Goal: Task Accomplishment & Management: Complete application form

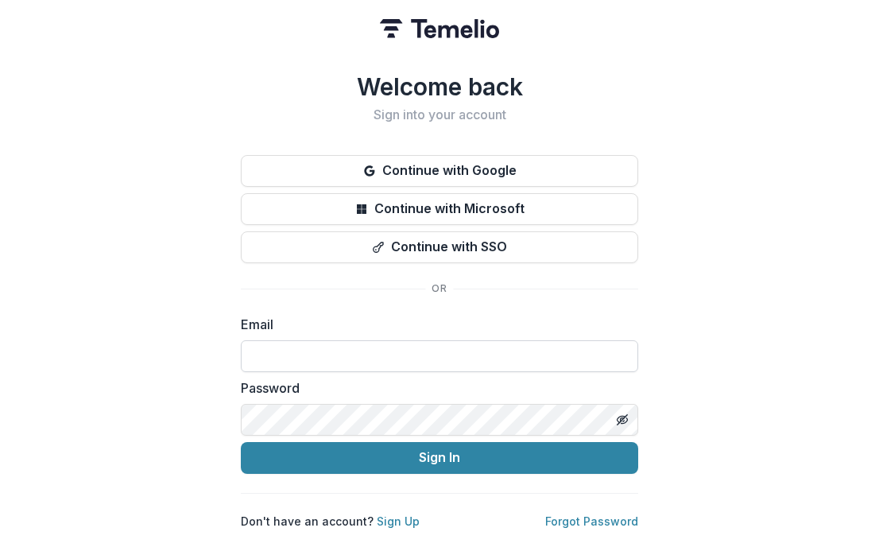
click at [384, 347] on input at bounding box center [439, 356] width 397 height 32
type input "**********"
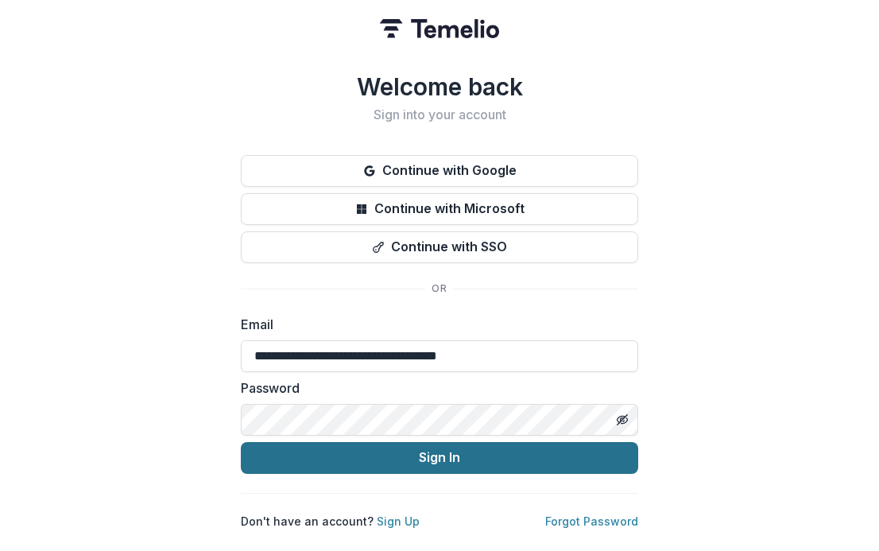
click at [434, 452] on button "Sign In" at bounding box center [439, 458] width 397 height 32
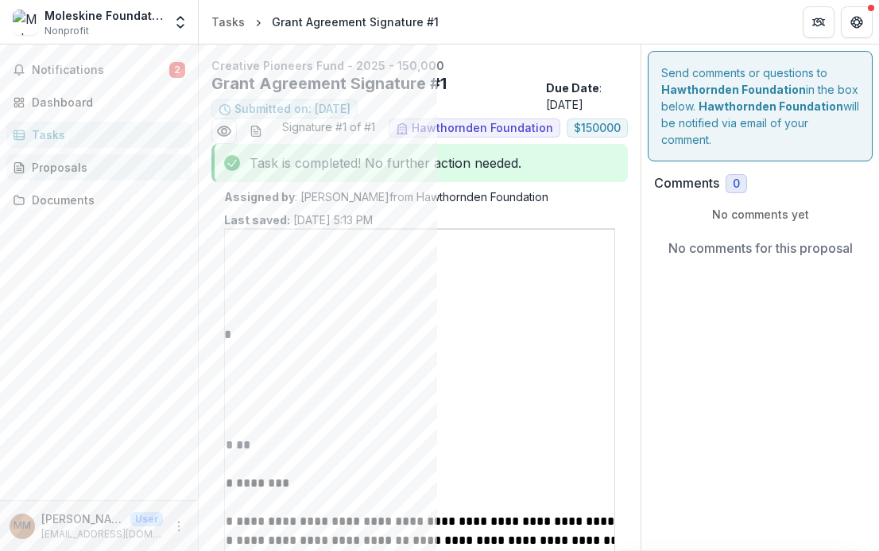
click at [55, 173] on div "Proposals" at bounding box center [105, 167] width 147 height 17
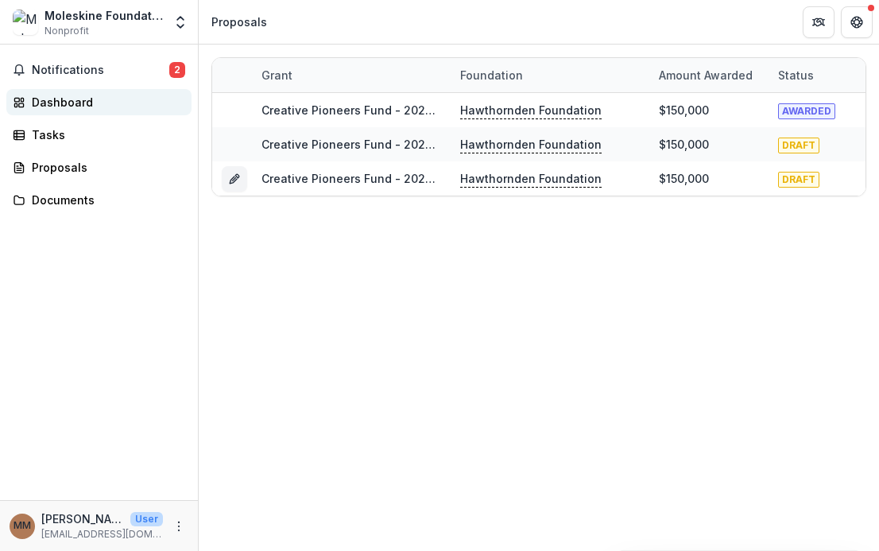
click at [52, 103] on div "Dashboard" at bounding box center [105, 102] width 147 height 17
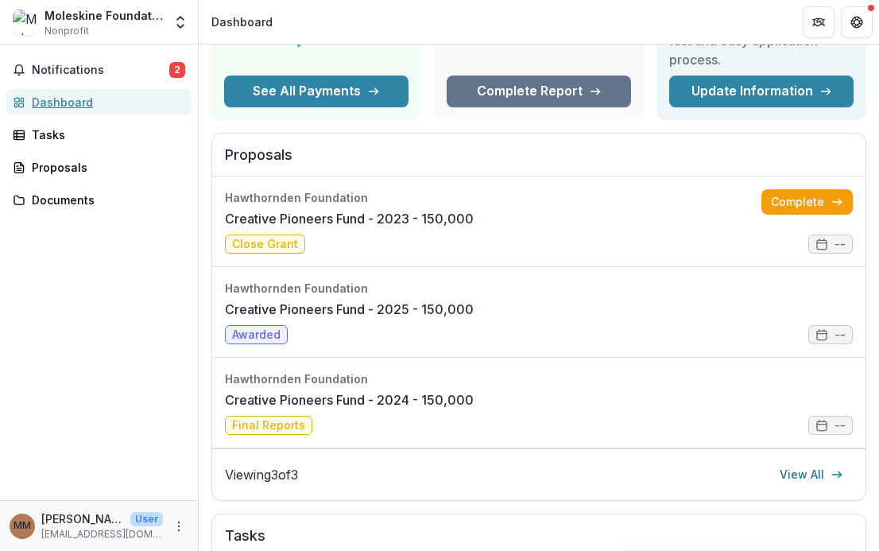
scroll to position [165, 0]
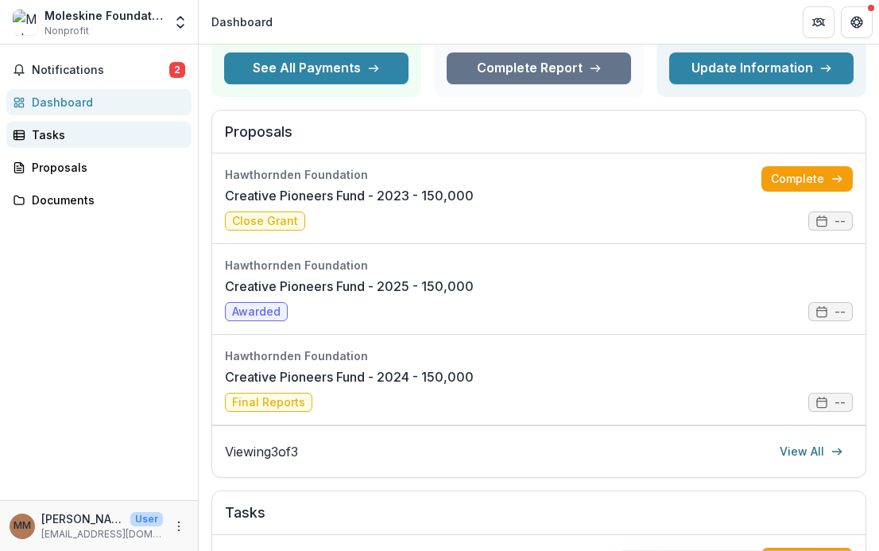
click at [58, 140] on div "Tasks" at bounding box center [105, 134] width 147 height 17
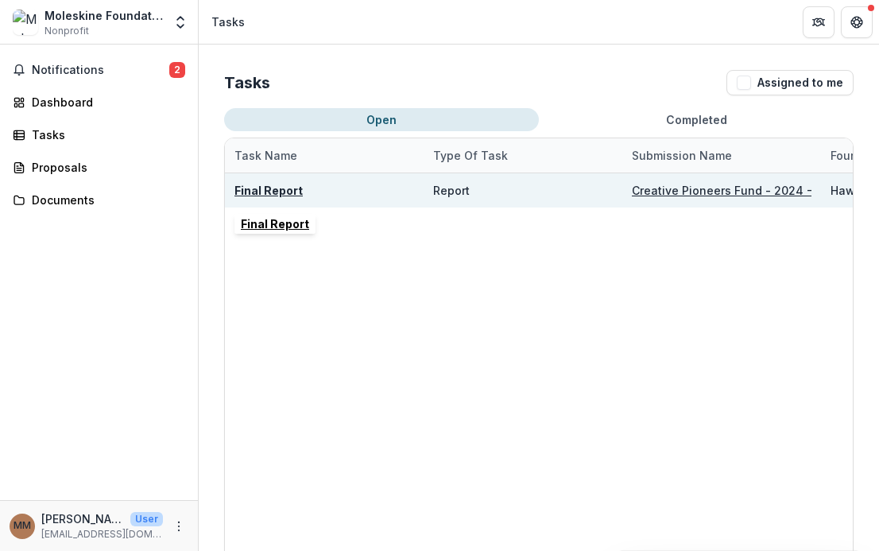
click at [267, 192] on u "Final Report" at bounding box center [269, 191] width 68 height 14
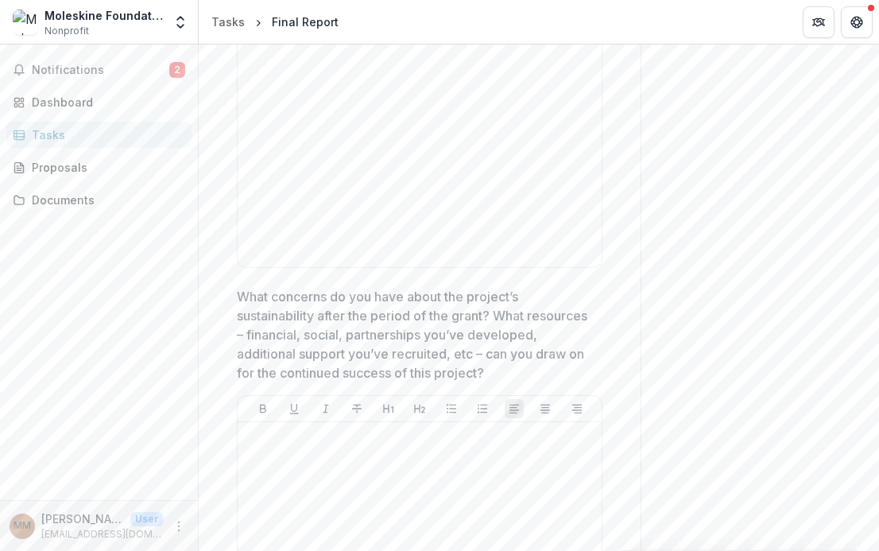
scroll to position [2146, 0]
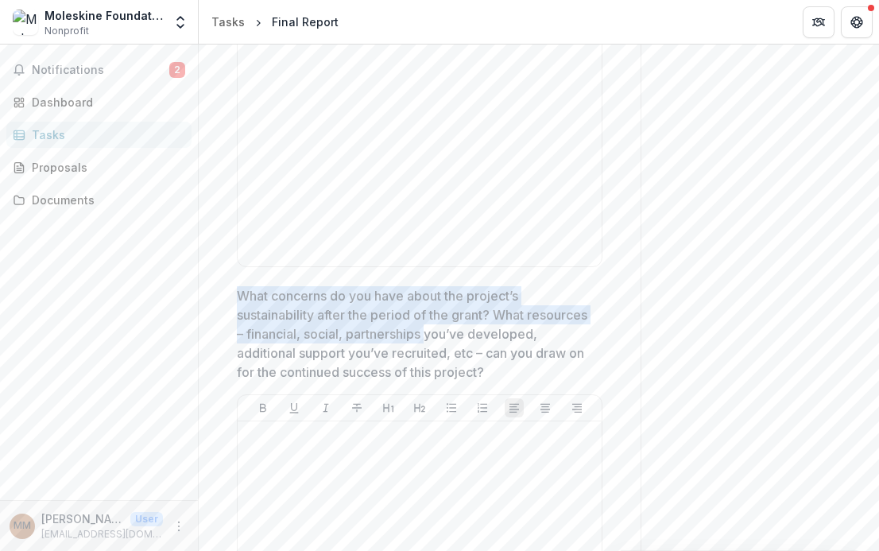
drag, startPoint x: 238, startPoint y: 293, endPoint x: 495, endPoint y: 343, distance: 262.4
click at [494, 343] on p "What concerns do you have about the project’s sustainability after the period o…" at bounding box center [415, 333] width 356 height 95
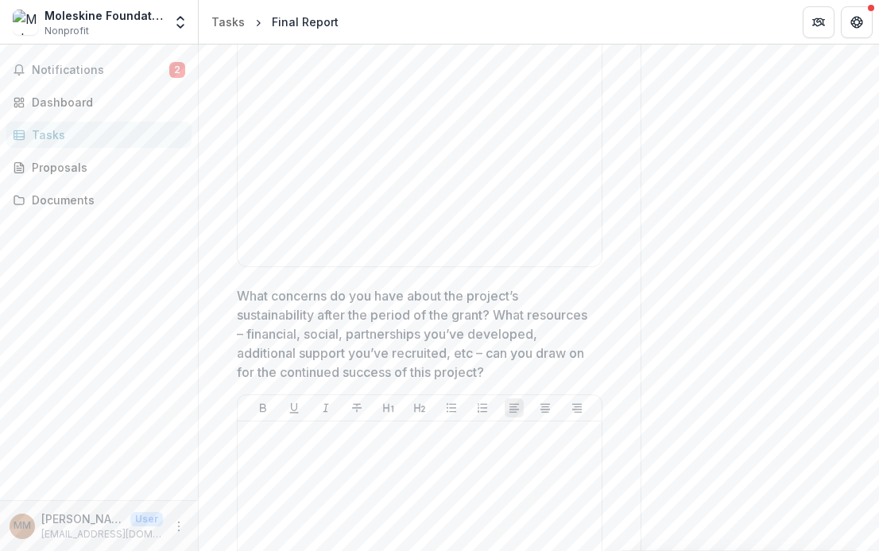
click at [508, 350] on p "What concerns do you have about the project’s sustainability after the period o…" at bounding box center [415, 333] width 356 height 95
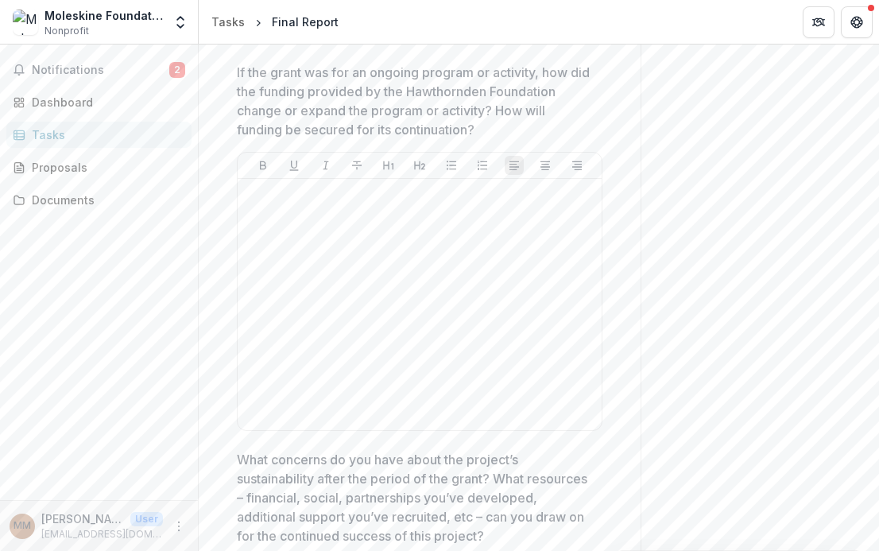
scroll to position [2096, 0]
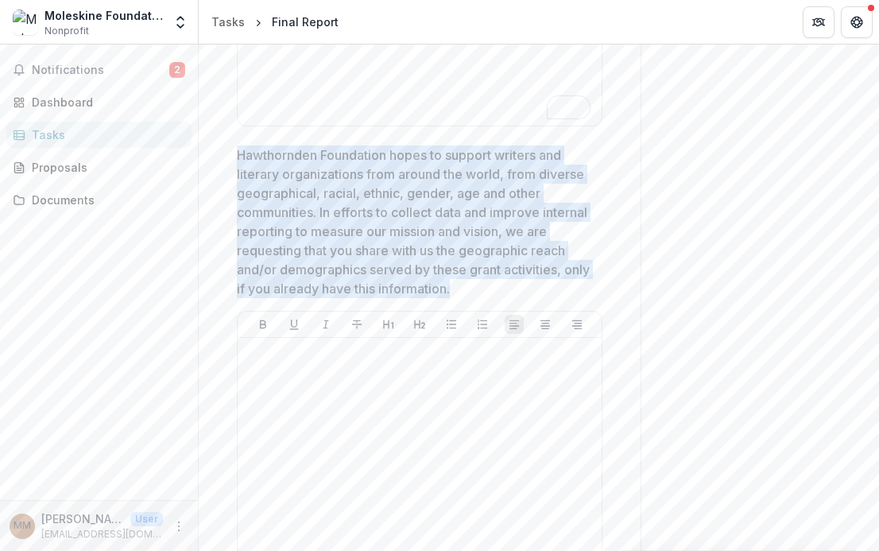
drag, startPoint x: 241, startPoint y: 153, endPoint x: 553, endPoint y: 286, distance: 339.1
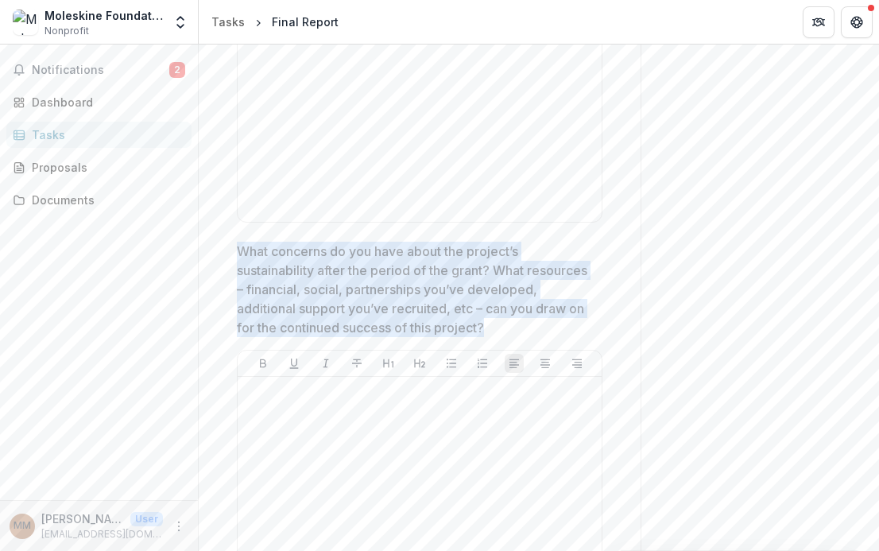
drag, startPoint x: 232, startPoint y: 246, endPoint x: 585, endPoint y: 324, distance: 361.6
click at [585, 324] on div "**********" at bounding box center [419, 102] width 391 height 4256
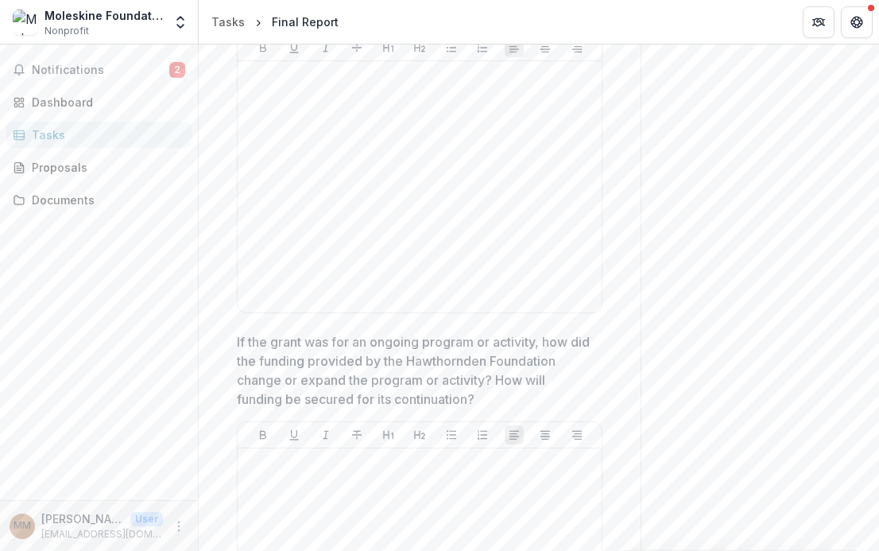
drag, startPoint x: 232, startPoint y: 336, endPoint x: 498, endPoint y: 401, distance: 273.4
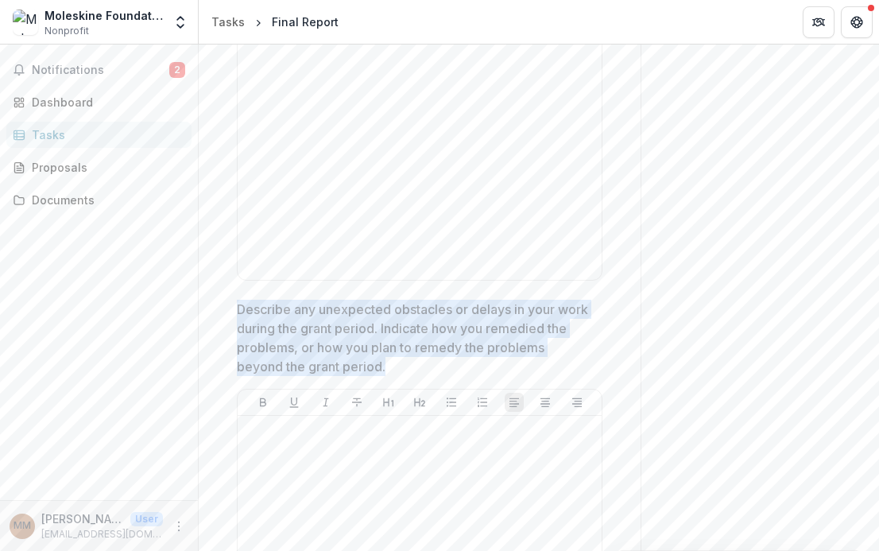
drag, startPoint x: 234, startPoint y: 304, endPoint x: 412, endPoint y: 380, distance: 193.4
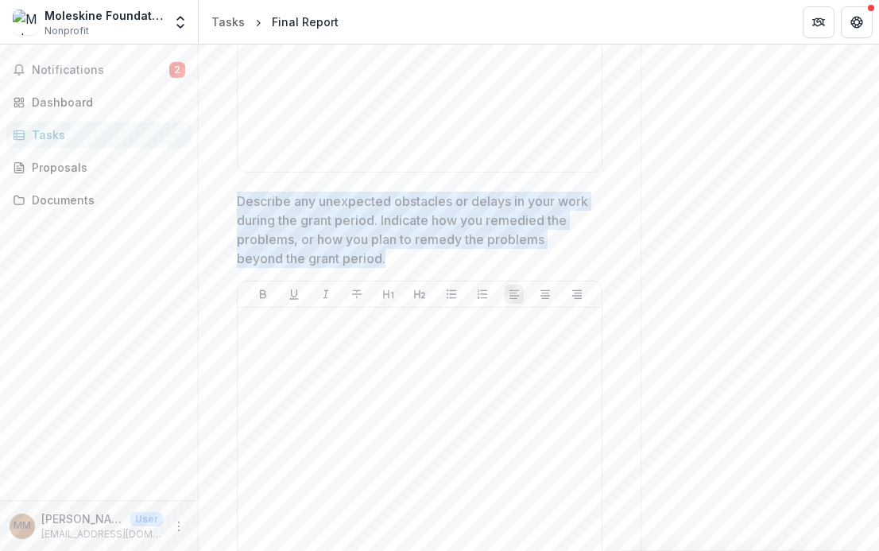
scroll to position [1235, 0]
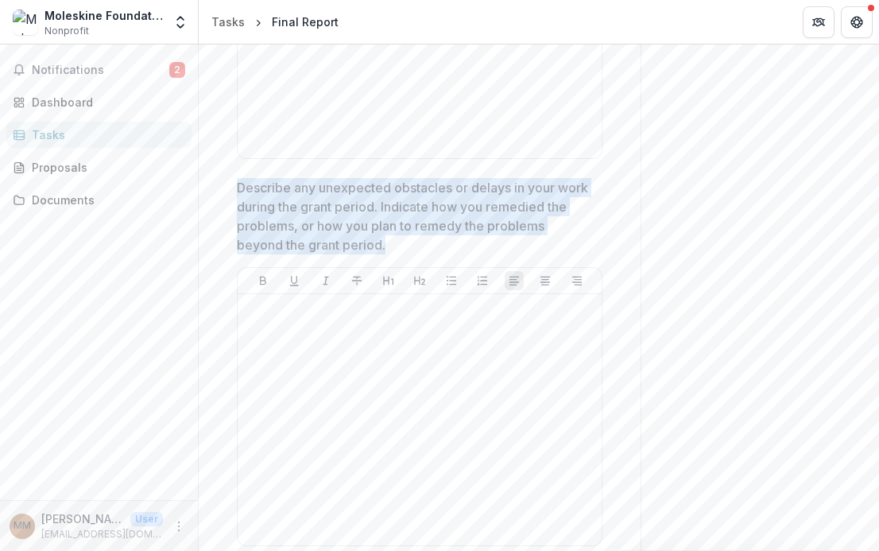
copy p "Describe any unexpected obstacles or delays in your work during the grant perio…"
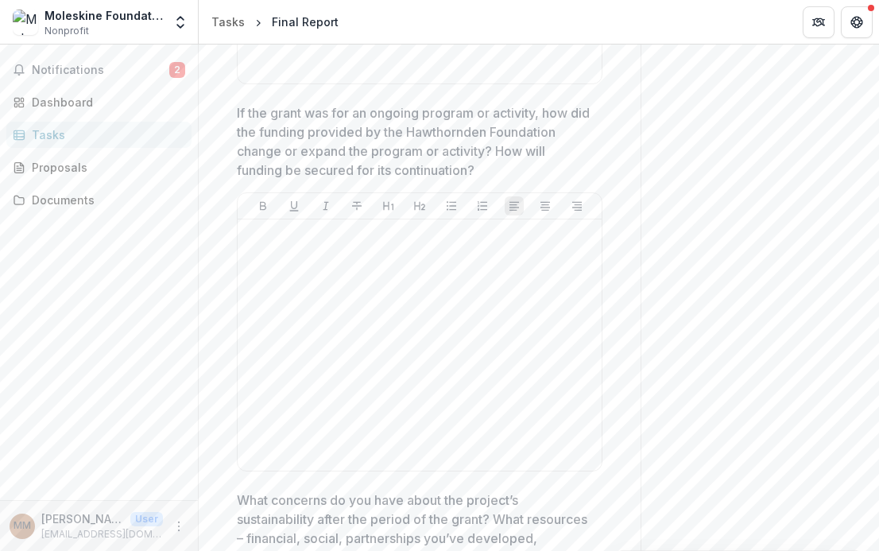
drag, startPoint x: 289, startPoint y: 110, endPoint x: 484, endPoint y: 170, distance: 204.7
click at [484, 171] on p "If the grant was for an ongoing program or activity, how did the funding provid…" at bounding box center [415, 141] width 356 height 76
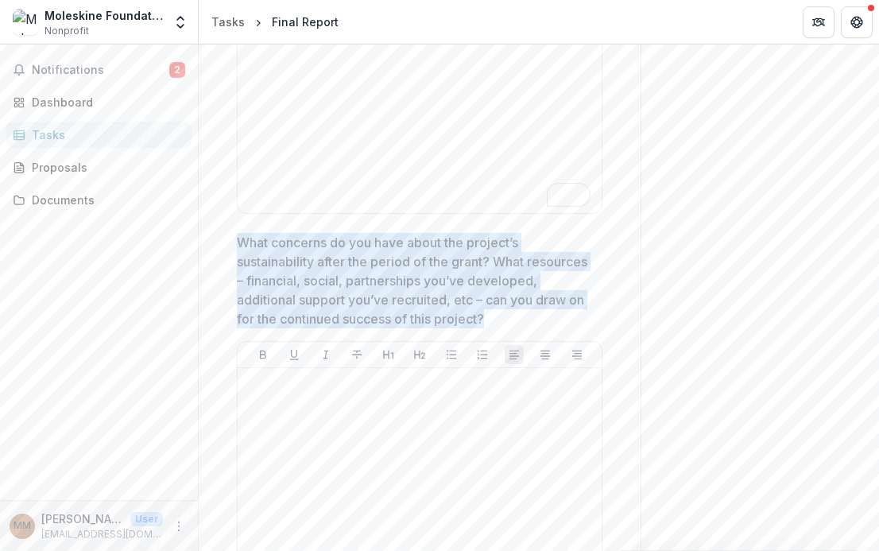
drag, startPoint x: 236, startPoint y: 241, endPoint x: 572, endPoint y: 322, distance: 345.9
click at [572, 322] on div "**********" at bounding box center [419, 94] width 391 height 4256
copy p "What concerns do you have about the project’s sustainability after the period o…"
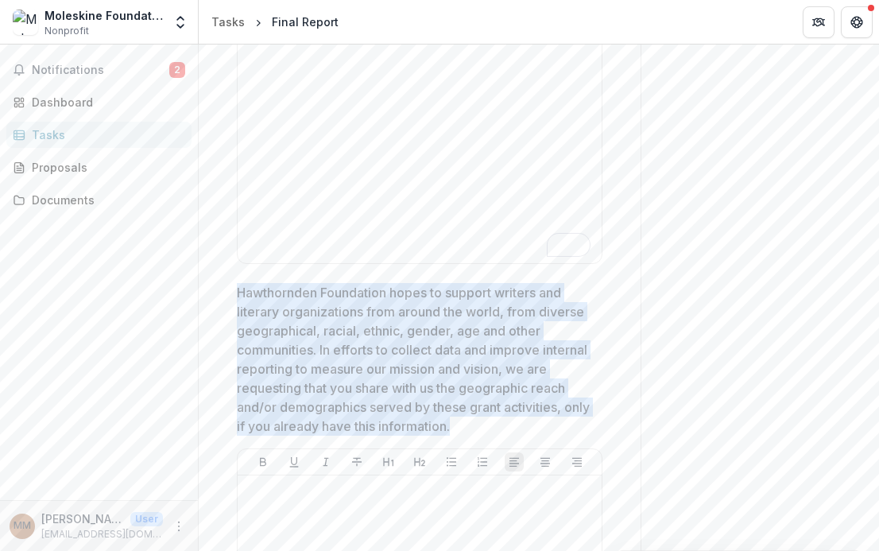
drag, startPoint x: 235, startPoint y: 291, endPoint x: 553, endPoint y: 431, distance: 347.4
copy p "Hawthornden Foundation hopes to support writers and literary organizations from…"
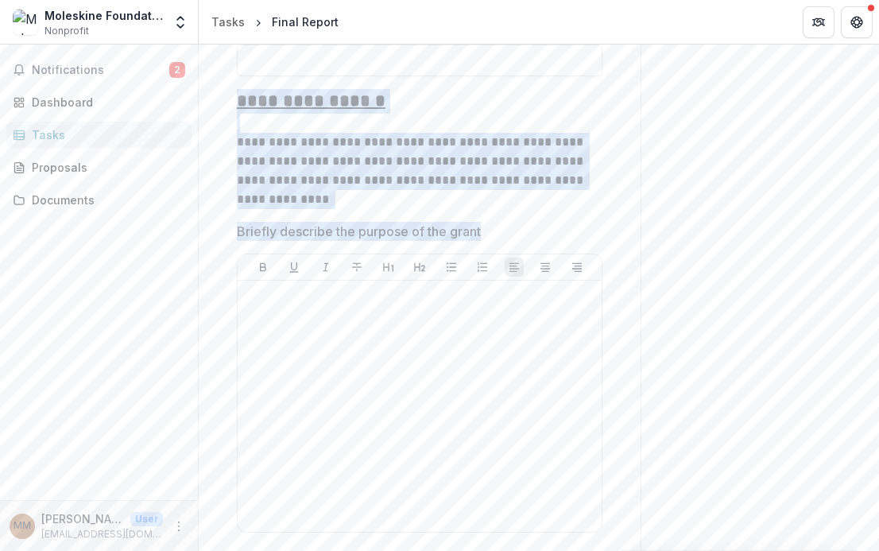
drag, startPoint x: 252, startPoint y: 109, endPoint x: 509, endPoint y: 233, distance: 285.2
copy div "**********"
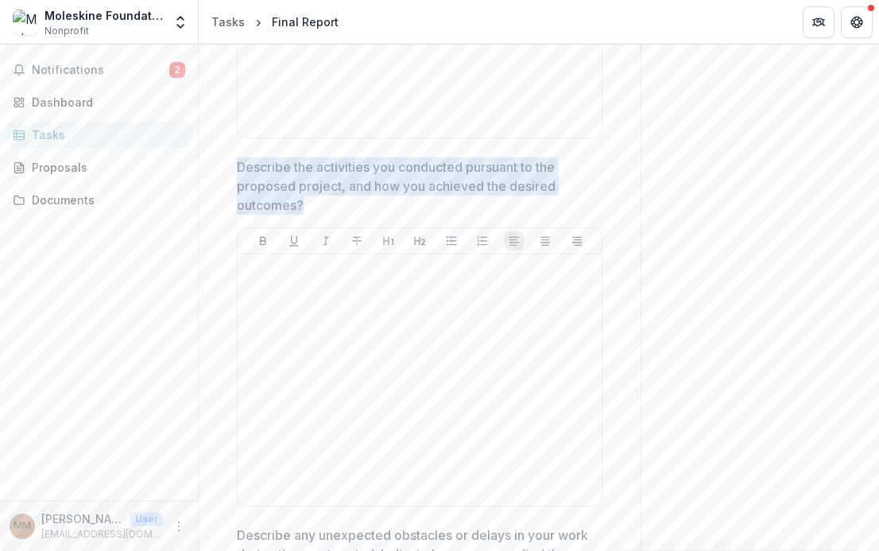
drag, startPoint x: 238, startPoint y: 167, endPoint x: 350, endPoint y: 204, distance: 117.9
click at [350, 206] on p "Describe the activities you conducted pursuant to the proposed project, and how…" at bounding box center [415, 185] width 356 height 57
drag, startPoint x: 309, startPoint y: 205, endPoint x: 237, endPoint y: 162, distance: 84.1
click at [237, 162] on p "Describe the activities you conducted pursuant to the proposed project, and how…" at bounding box center [415, 185] width 356 height 57
drag, startPoint x: 235, startPoint y: 166, endPoint x: 301, endPoint y: 207, distance: 77.4
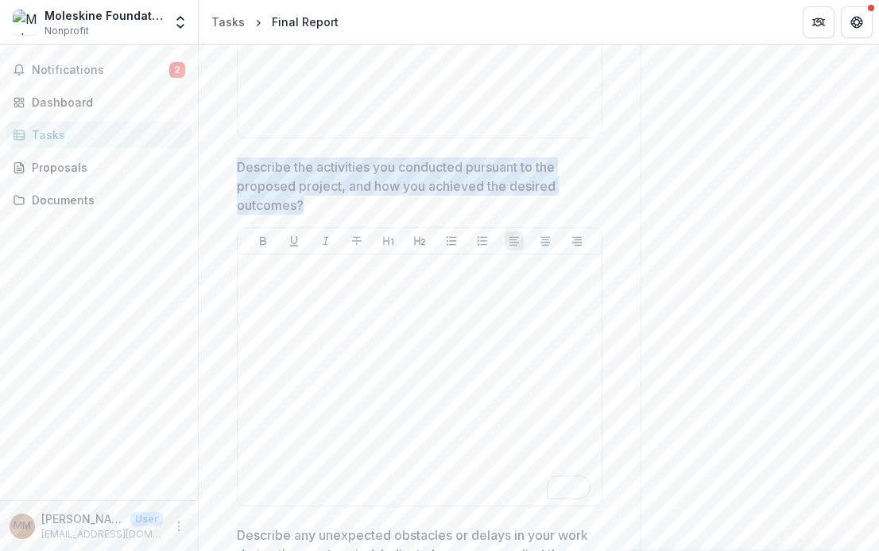
copy p "Describe the activities you conducted pursuant to the proposed project, and how…"
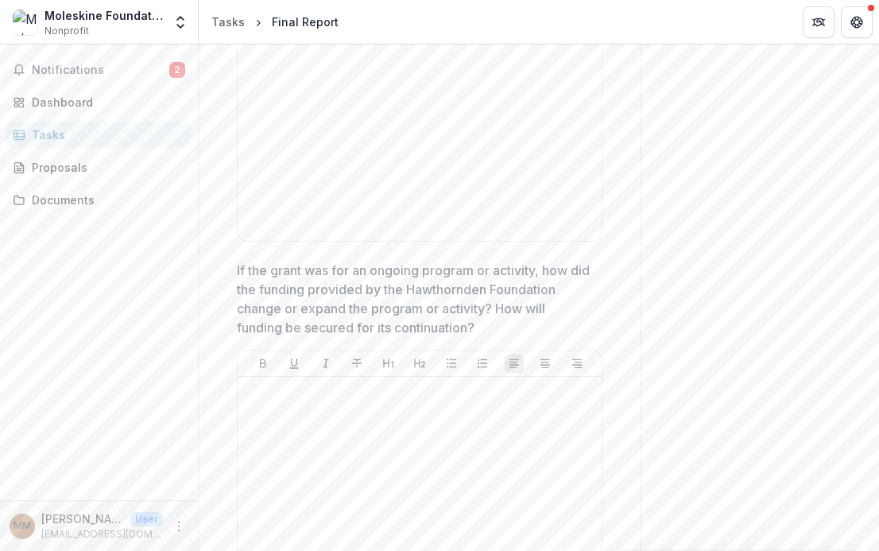
drag, startPoint x: 241, startPoint y: 270, endPoint x: 478, endPoint y: 322, distance: 242.7
click at [478, 322] on p "If the grant was for an ongoing program or activity, how did the funding provid…" at bounding box center [415, 299] width 356 height 76
drag, startPoint x: 476, startPoint y: 333, endPoint x: 258, endPoint y: 260, distance: 230.5
click at [258, 261] on p "If the grant was for an ongoing program or activity, how did the funding provid…" at bounding box center [415, 299] width 356 height 76
drag, startPoint x: 240, startPoint y: 269, endPoint x: 485, endPoint y: 322, distance: 250.6
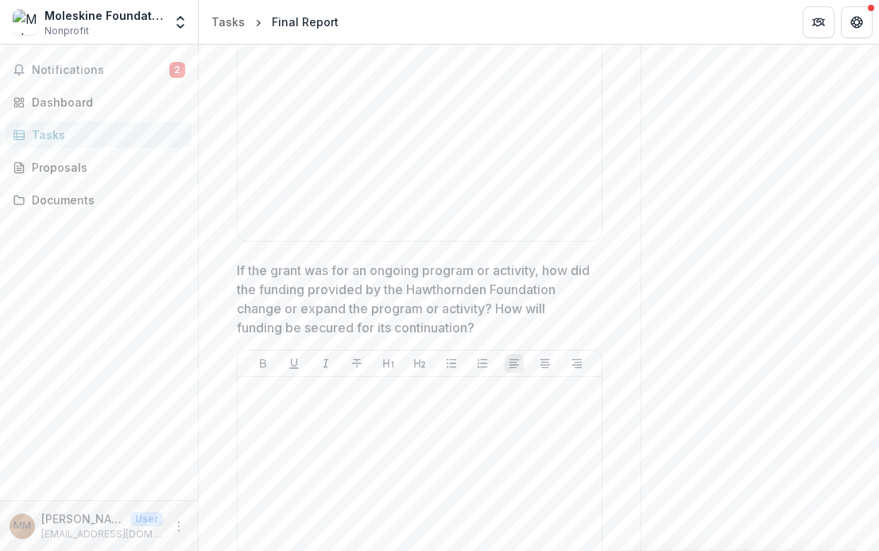
click at [485, 322] on p "If the grant was for an ongoing program or activity, how did the funding provid…" at bounding box center [415, 299] width 356 height 76
drag, startPoint x: 479, startPoint y: 326, endPoint x: 242, endPoint y: 270, distance: 242.6
click at [242, 270] on p "If the grant was for an ongoing program or activity, how did the funding provid…" at bounding box center [415, 299] width 356 height 76
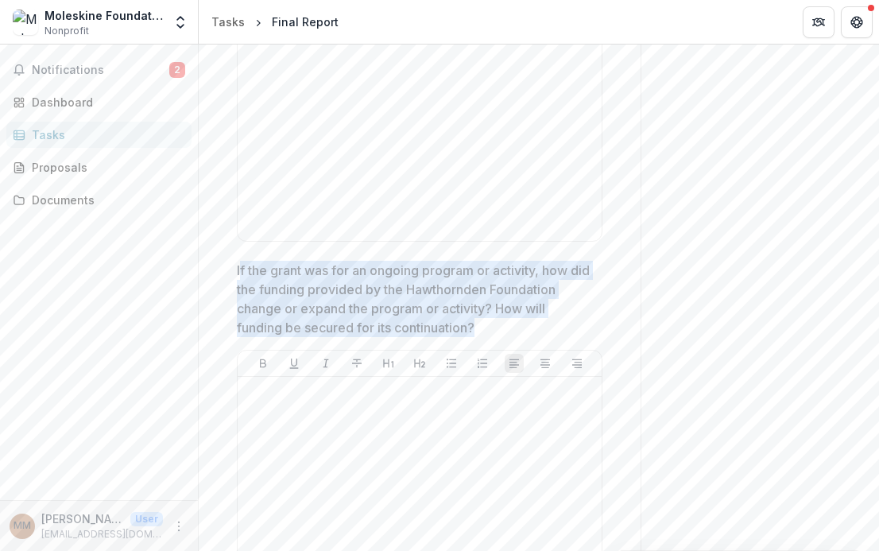
drag, startPoint x: 242, startPoint y: 269, endPoint x: 472, endPoint y: 328, distance: 238.1
click at [472, 328] on p "If the grant was for an ongoing program or activity, how did the funding provid…" at bounding box center [415, 299] width 356 height 76
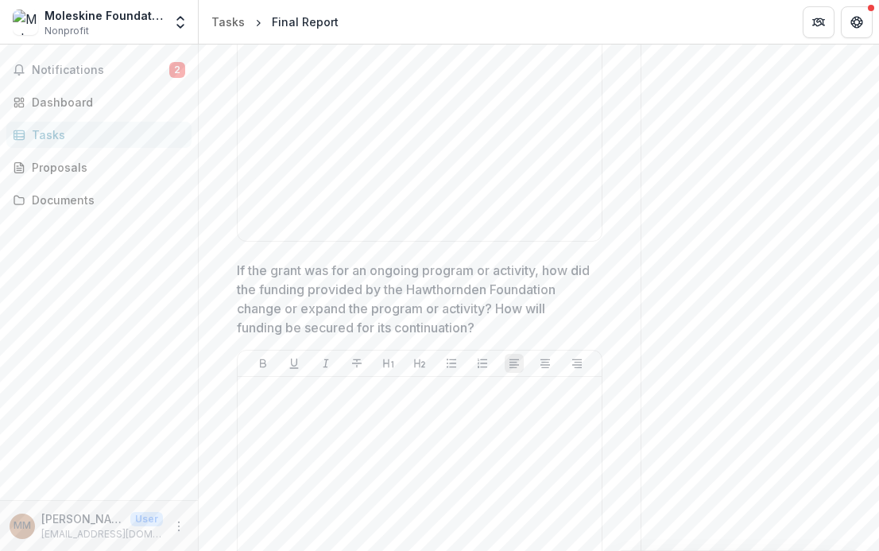
drag, startPoint x: 479, startPoint y: 328, endPoint x: 250, endPoint y: 279, distance: 235.0
click at [250, 279] on p "If the grant was for an ongoing program or activity, how did the funding provid…" at bounding box center [415, 299] width 356 height 76
click at [242, 277] on p "If the grant was for an ongoing program or activity, how did the funding provid…" at bounding box center [415, 299] width 356 height 76
click at [361, 281] on p "If the grant was for an ongoing program or activity, how did the funding provid…" at bounding box center [415, 299] width 356 height 76
click at [372, 198] on div at bounding box center [419, 115] width 351 height 238
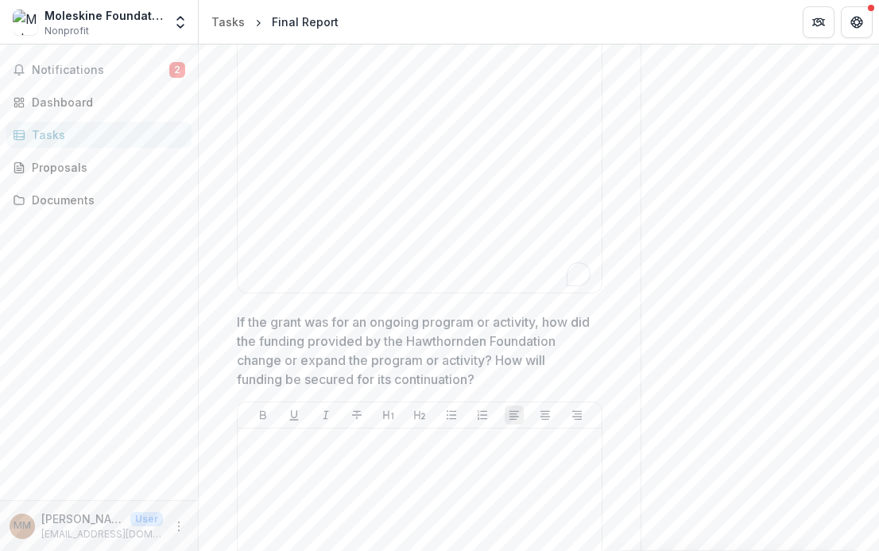
click at [483, 367] on p "If the grant was for an ongoing program or activity, how did the funding provid…" at bounding box center [415, 350] width 356 height 76
copy p "If the grant was for an ongoing program or activity, how did the funding provid…"
drag, startPoint x: 480, startPoint y: 378, endPoint x: 229, endPoint y: 332, distance: 255.4
click at [229, 332] on div "**********" at bounding box center [419, 560] width 391 height 4256
click at [269, 322] on p "If the grant was for an ongoing program or activity, how did the funding provid…" at bounding box center [415, 350] width 356 height 76
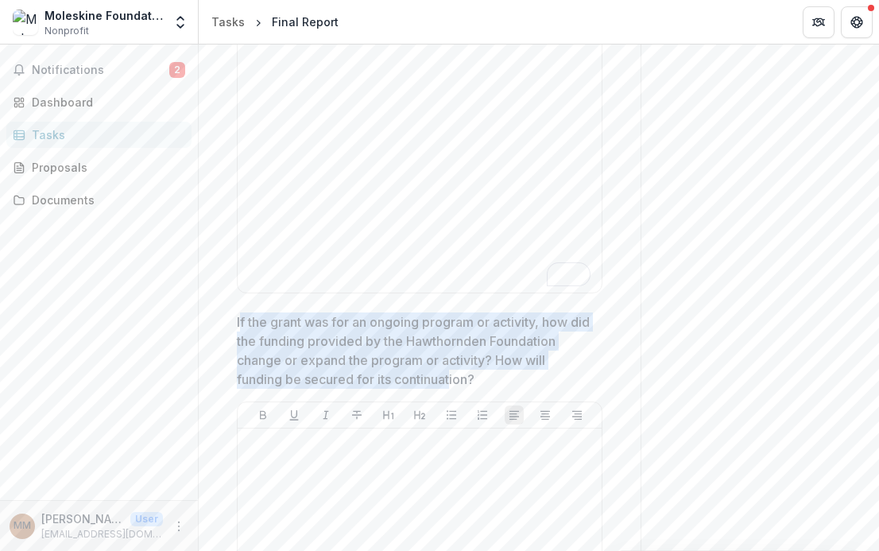
drag, startPoint x: 239, startPoint y: 320, endPoint x: 448, endPoint y: 381, distance: 217.6
click at [448, 381] on p "If the grant was for an ongoing program or activity, how did the funding provid…" at bounding box center [415, 350] width 356 height 76
drag, startPoint x: 475, startPoint y: 377, endPoint x: 246, endPoint y: 321, distance: 236.4
click at [244, 321] on p "If the grant was for an ongoing program or activity, how did the funding provid…" at bounding box center [415, 350] width 356 height 76
copy p "f the grant was for an ongoing program or activity, how did the funding provide…"
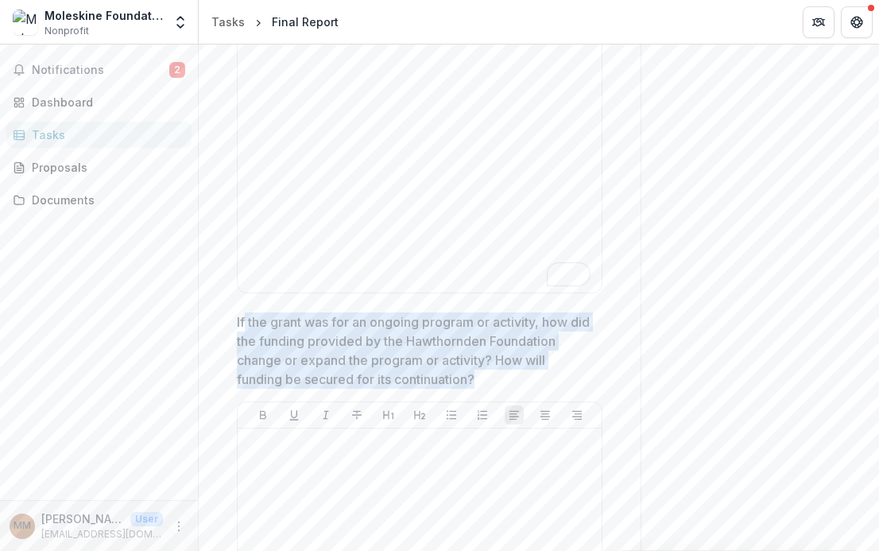
drag, startPoint x: 246, startPoint y: 321, endPoint x: 474, endPoint y: 380, distance: 235.6
click at [474, 380] on p "If the grant was for an ongoing program or activity, how did the funding provid…" at bounding box center [415, 350] width 356 height 76
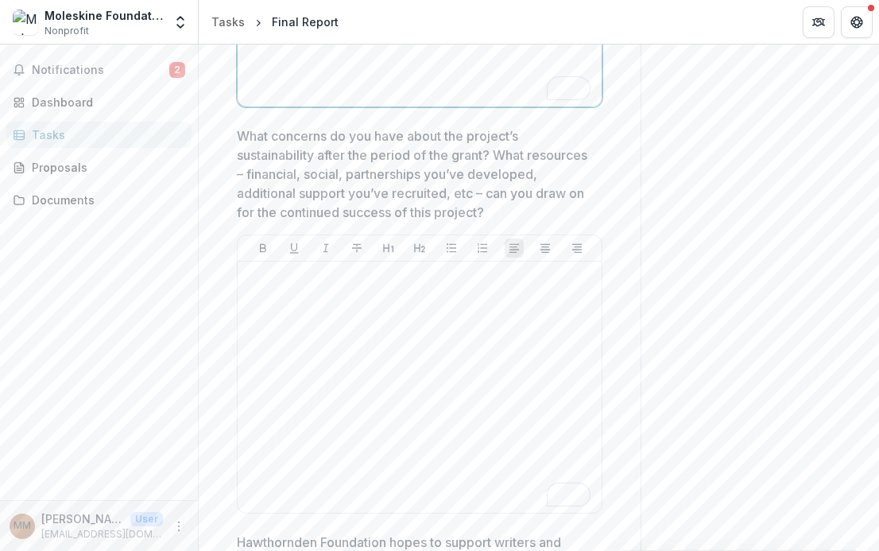
scroll to position [1594, 0]
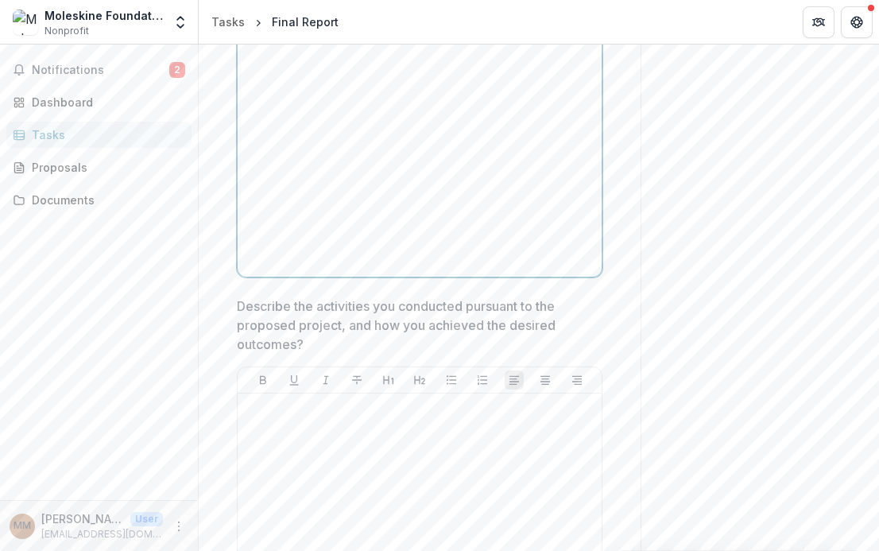
click at [385, 103] on div at bounding box center [419, 151] width 351 height 238
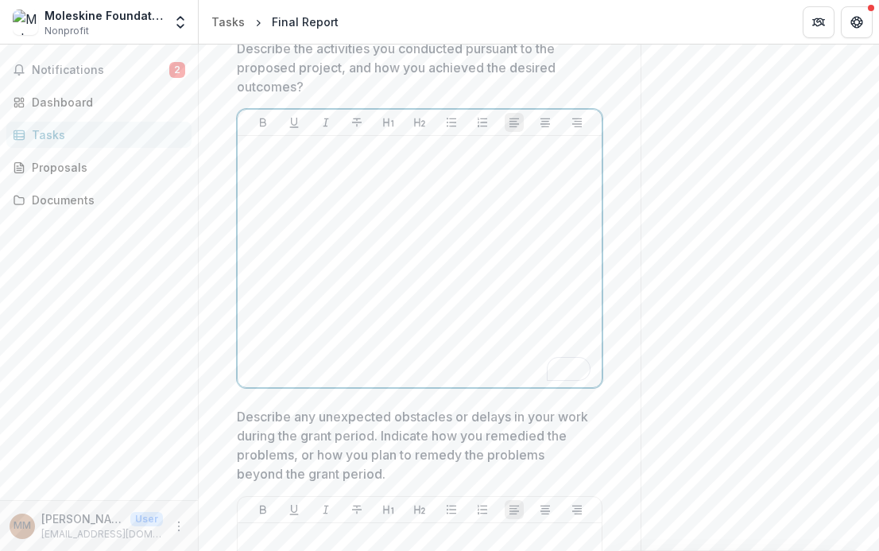
click at [394, 181] on div "To enrich screen reader interactions, please activate Accessibility in Grammarl…" at bounding box center [419, 261] width 351 height 238
click at [392, 223] on div "To enrich screen reader interactions, please activate Accessibility in Grammarl…" at bounding box center [419, 261] width 351 height 238
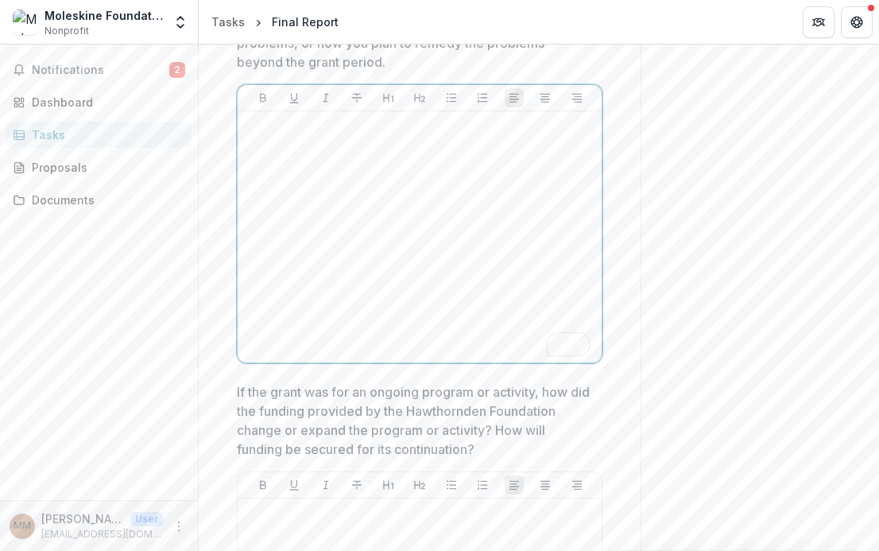
click at [383, 183] on div "To enrich screen reader interactions, please activate Accessibility in Grammarl…" at bounding box center [419, 237] width 351 height 238
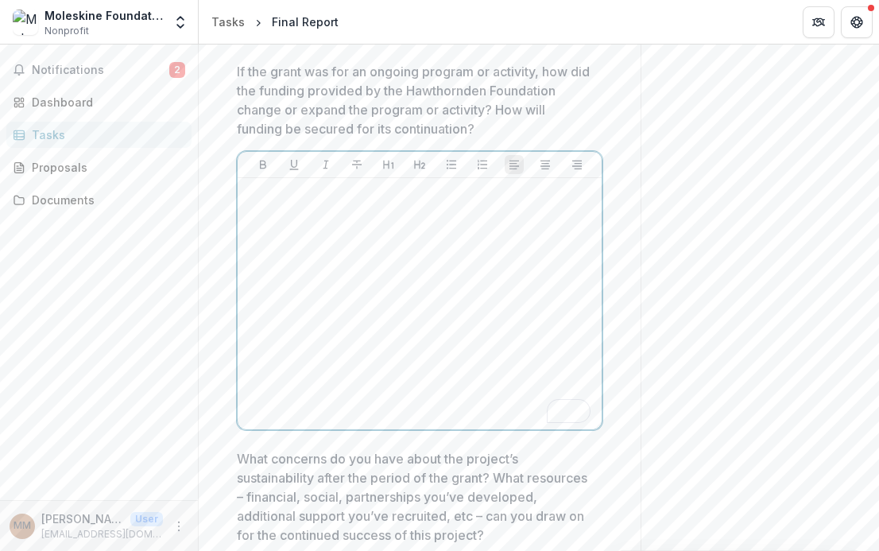
click at [378, 259] on div "To enrich screen reader interactions, please activate Accessibility in Grammarl…" at bounding box center [419, 303] width 351 height 238
